Goal: Information Seeking & Learning: Learn about a topic

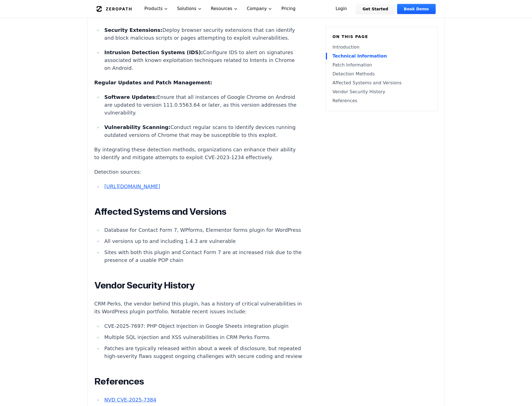
scroll to position [224, 0]
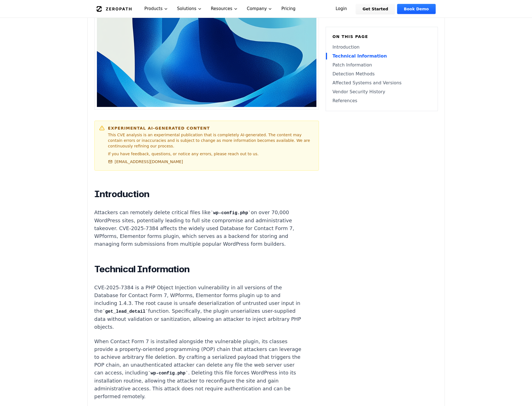
click at [267, 209] on p "Attackers can remotely delete critical files like wp-config.php on over 70,000 …" at bounding box center [198, 227] width 208 height 39
click at [264, 216] on p "Attackers can remotely delete critical files like wp-config.php on over 70,000 …" at bounding box center [198, 227] width 208 height 39
click at [266, 212] on p "Attackers can remotely delete critical files like wp-config.php on over 70,000 …" at bounding box center [198, 227] width 208 height 39
click at [266, 209] on p "Attackers can remotely delete critical files like wp-config.php on over 70,000 …" at bounding box center [198, 227] width 208 height 39
drag, startPoint x: 266, startPoint y: 211, endPoint x: 107, endPoint y: 221, distance: 159.7
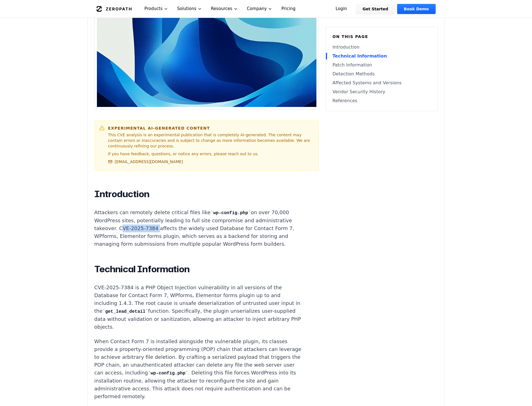
click at [107, 221] on p "Attackers can remotely delete critical files like wp-config.php on over 70,000 …" at bounding box center [198, 227] width 208 height 39
copy p "CVE-2025-7384"
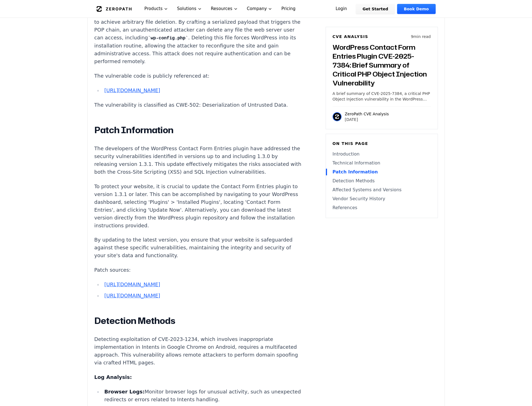
scroll to position [555, 0]
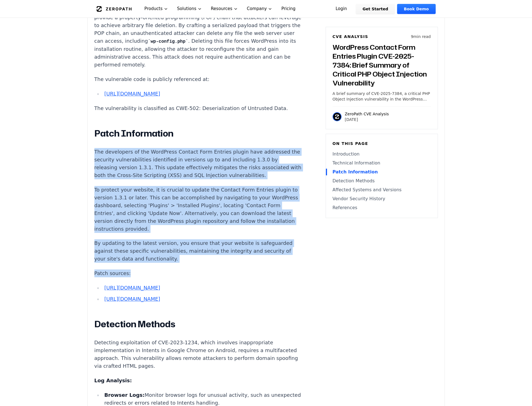
drag, startPoint x: 150, startPoint y: 246, endPoint x: 84, endPoint y: 127, distance: 135.6
click at [204, 159] on p "The developers of the WordPress Contact Form Entries plugin have addressed the …" at bounding box center [198, 163] width 208 height 31
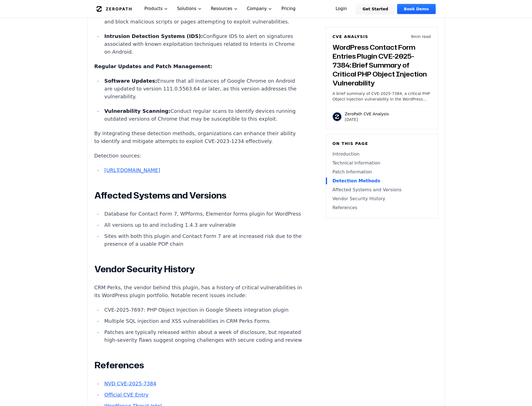
scroll to position [1133, 0]
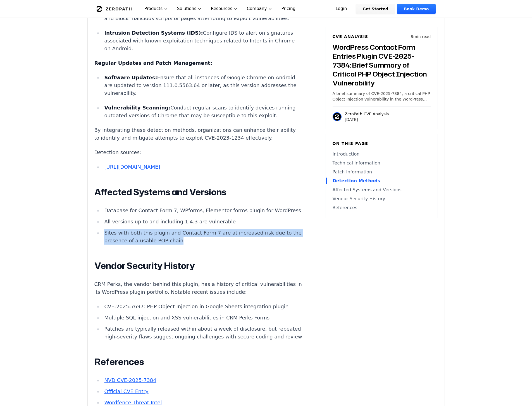
drag, startPoint x: 222, startPoint y: 216, endPoint x: 100, endPoint y: 206, distance: 121.5
click at [100, 207] on ul "Database for Contact Form 7, WPforms, Elementor forms plugin for WordPress All …" at bounding box center [198, 226] width 208 height 38
click at [248, 229] on li "Sites with both this plugin and Contact Form 7 are at increased risk due to the…" at bounding box center [202, 237] width 200 height 16
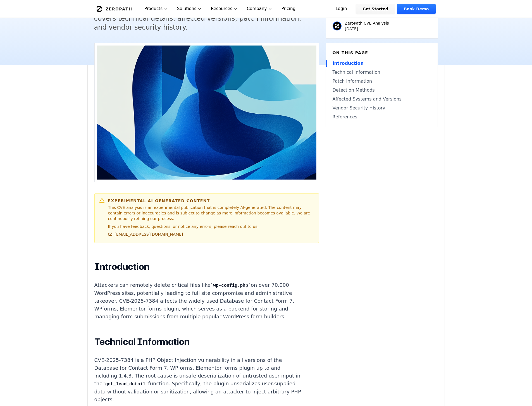
scroll to position [0, 0]
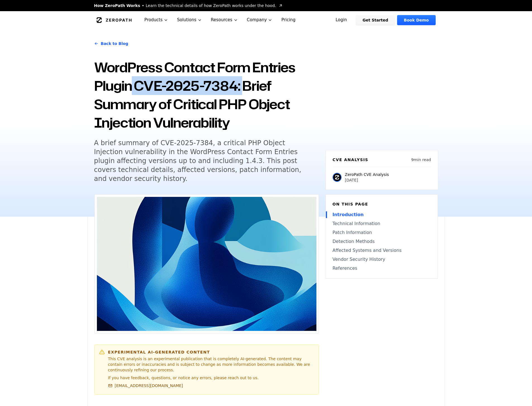
drag, startPoint x: 162, startPoint y: 85, endPoint x: 241, endPoint y: 85, distance: 78.4
click at [241, 85] on h1 "WordPress Contact Form Entries Plugin CVE-2025-7384: Brief Summary of Critical …" at bounding box center [206, 95] width 225 height 74
copy h1 "CVE-2025-7384:"
click at [268, 88] on h1 "WordPress Contact Form Entries Plugin CVE-2025-7384: Brief Summary of Critical …" at bounding box center [206, 95] width 225 height 74
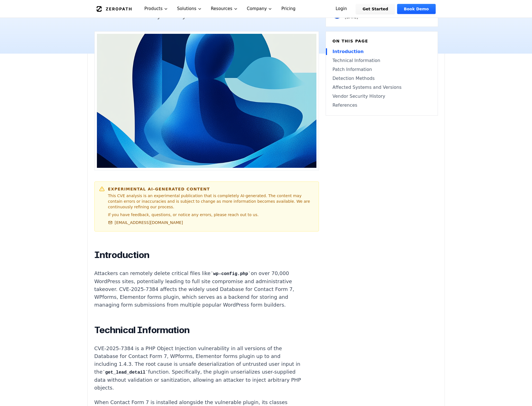
scroll to position [167, 0]
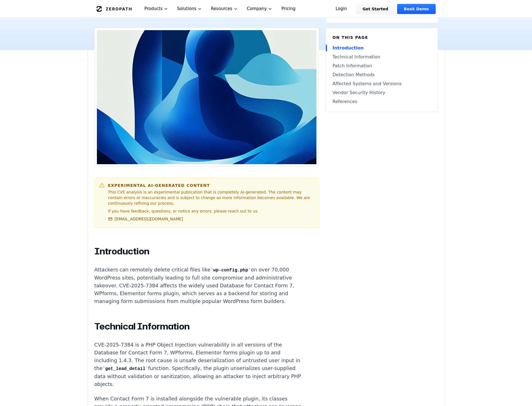
click at [199, 276] on p "Attackers can remotely delete critical files like wp-config.php on over 70,000 …" at bounding box center [198, 285] width 208 height 39
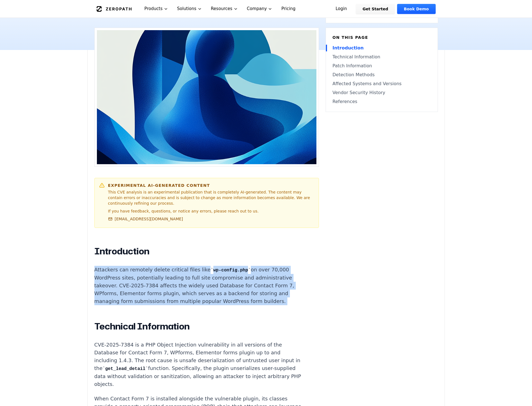
click at [199, 276] on p "Attackers can remotely delete critical files like wp-config.php on over 70,000 …" at bounding box center [198, 285] width 208 height 39
click at [199, 287] on p "Attackers can remotely delete critical files like wp-config.php on over 70,000 …" at bounding box center [198, 285] width 208 height 39
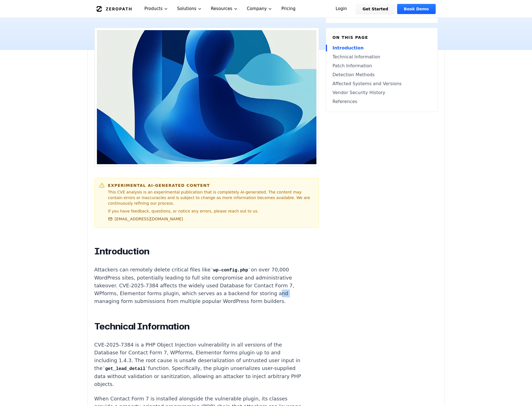
click at [199, 287] on p "Attackers can remotely delete critical files like wp-config.php on over 70,000 …" at bounding box center [198, 285] width 208 height 39
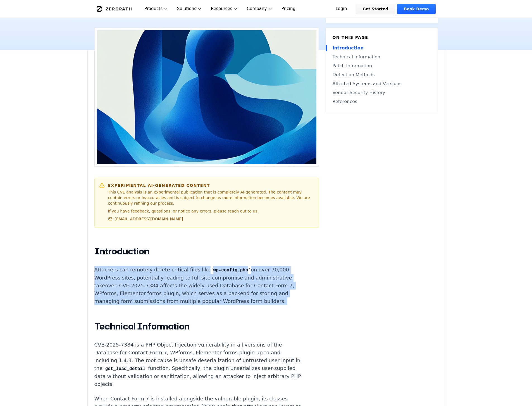
click at [199, 287] on p "Attackers can remotely delete critical files like wp-config.php on over 70,000 …" at bounding box center [198, 285] width 208 height 39
click at [203, 281] on p "Attackers can remotely delete critical files like wp-config.php on over 70,000 …" at bounding box center [198, 285] width 208 height 39
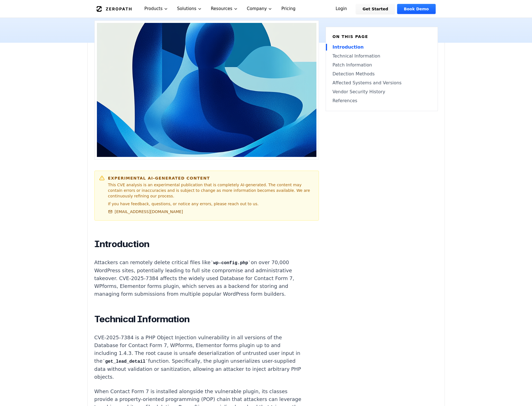
click at [200, 286] on p "Attackers can remotely delete critical files like wp-config.php on over 70,000 …" at bounding box center [198, 277] width 208 height 39
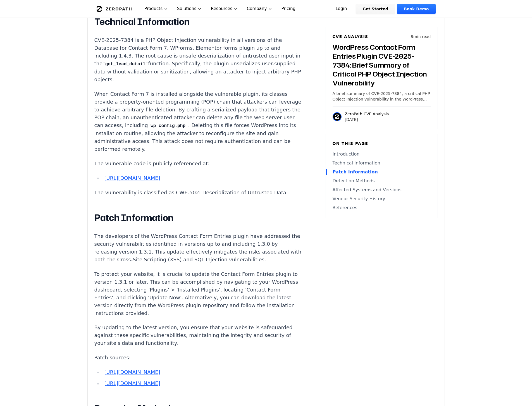
scroll to position [471, 0]
